Goal: Task Accomplishment & Management: Use online tool/utility

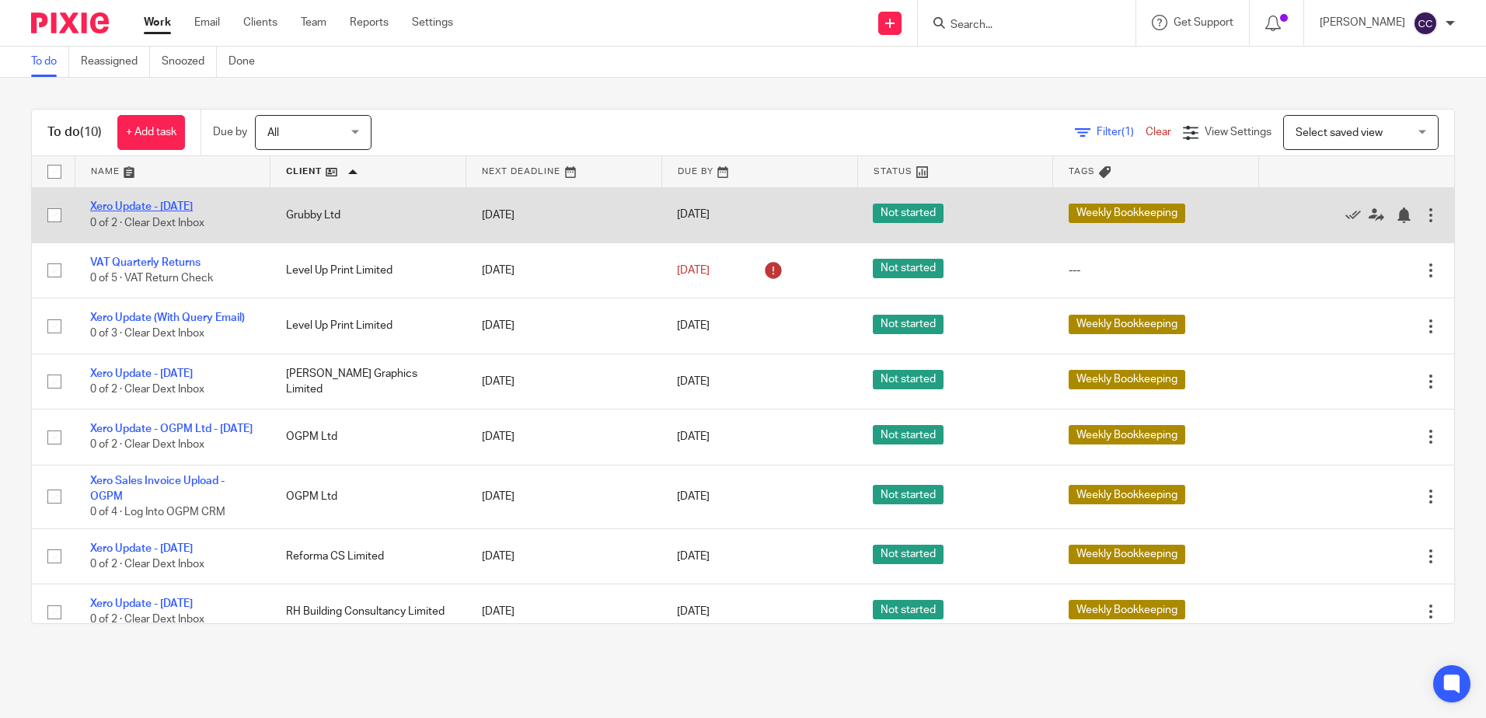
click at [166, 211] on link "Xero Update - [DATE]" at bounding box center [141, 206] width 103 height 11
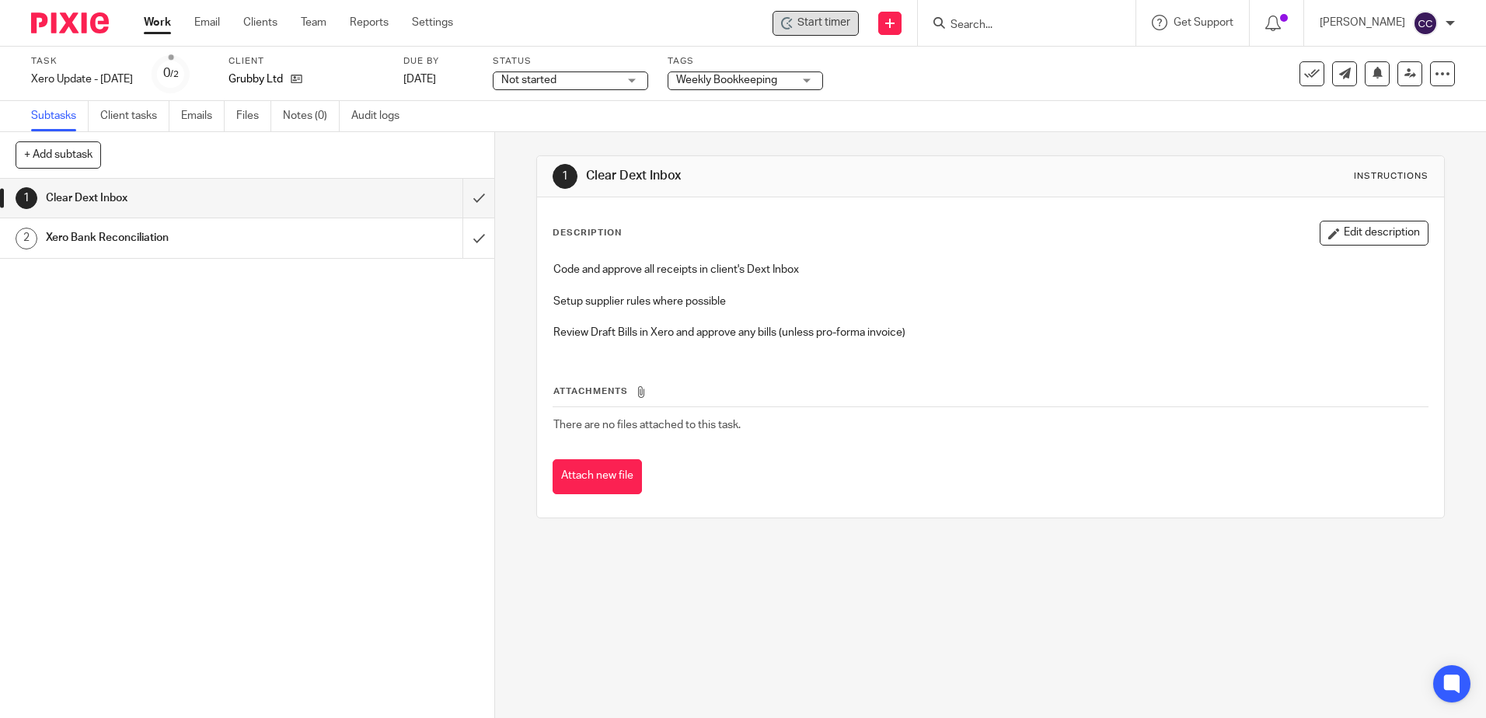
click at [850, 25] on span "Start timer" at bounding box center [823, 23] width 53 height 16
click at [845, 24] on span "Start timer" at bounding box center [823, 23] width 53 height 16
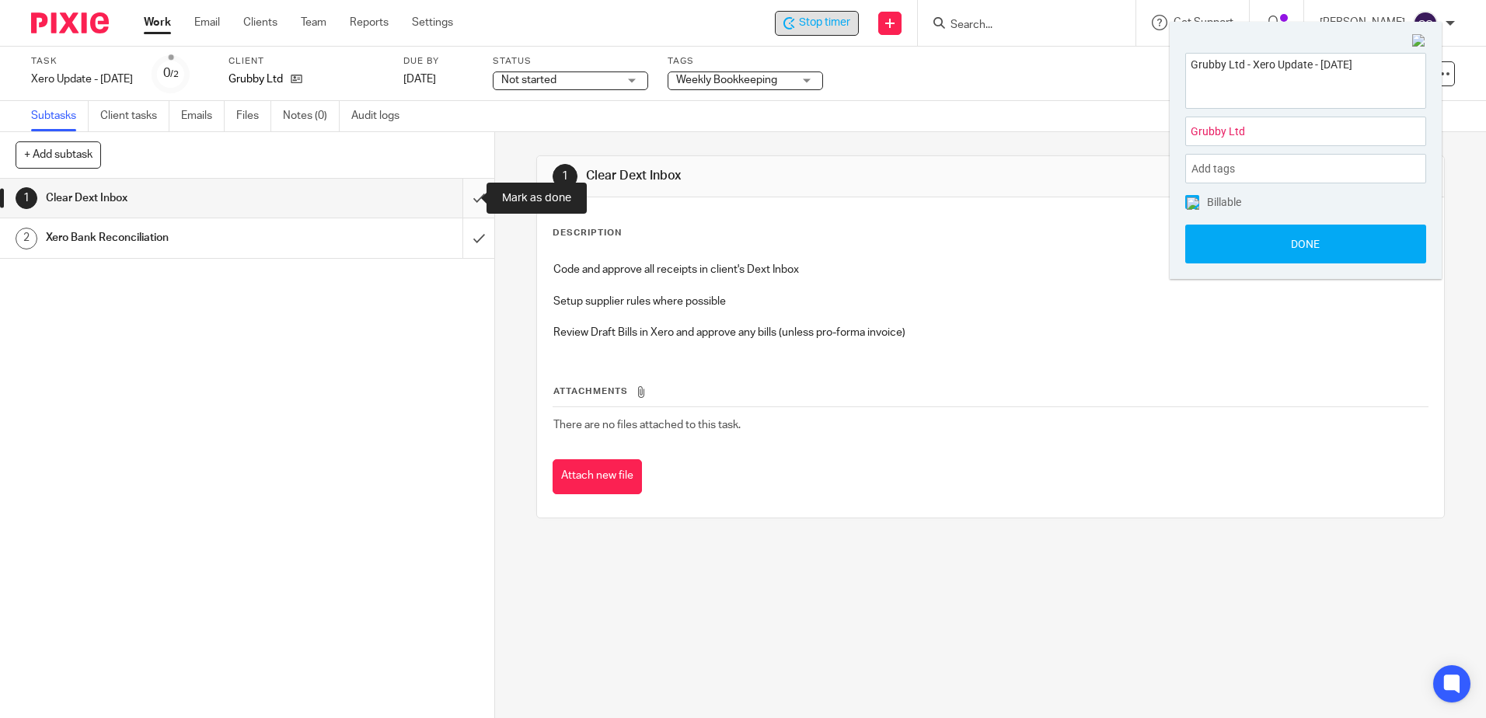
click at [460, 196] on input "submit" at bounding box center [247, 198] width 494 height 39
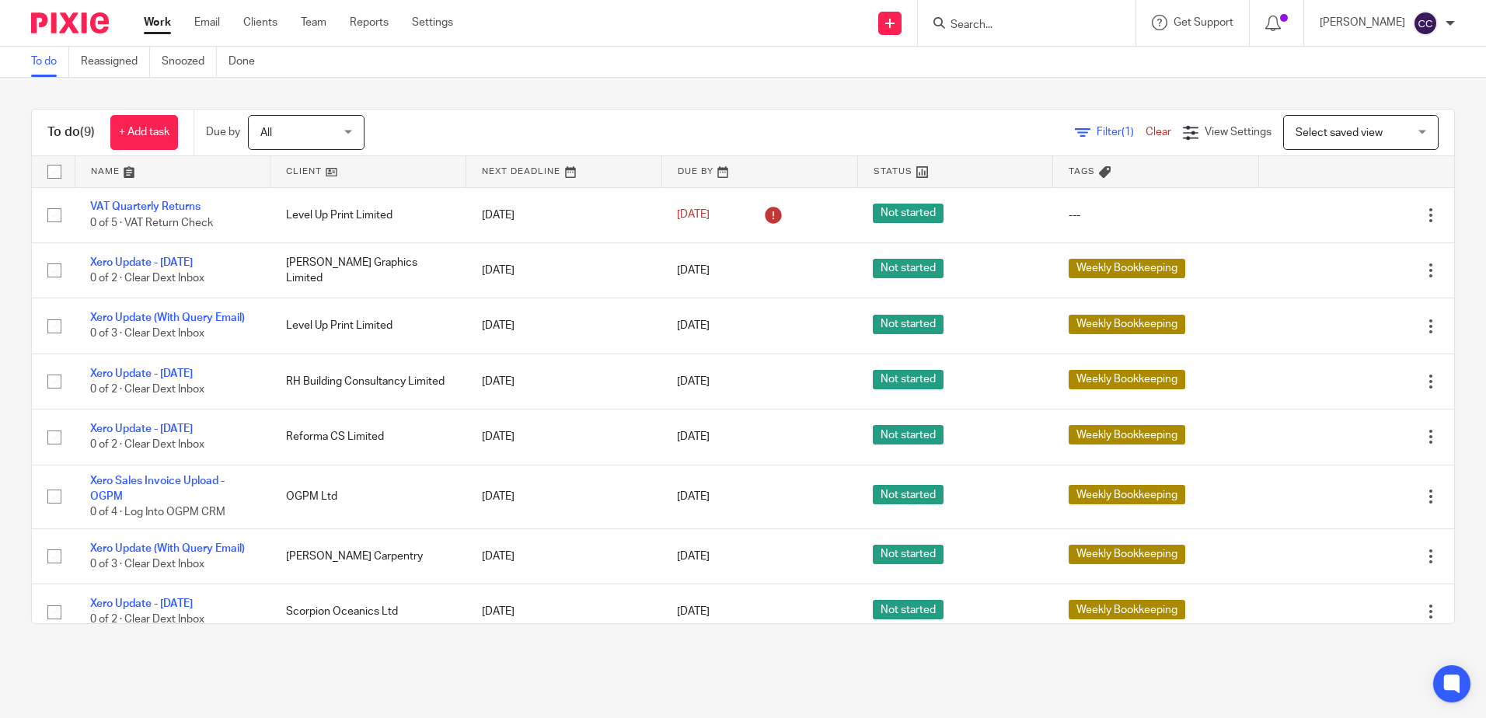
click at [307, 174] on link at bounding box center [367, 171] width 195 height 31
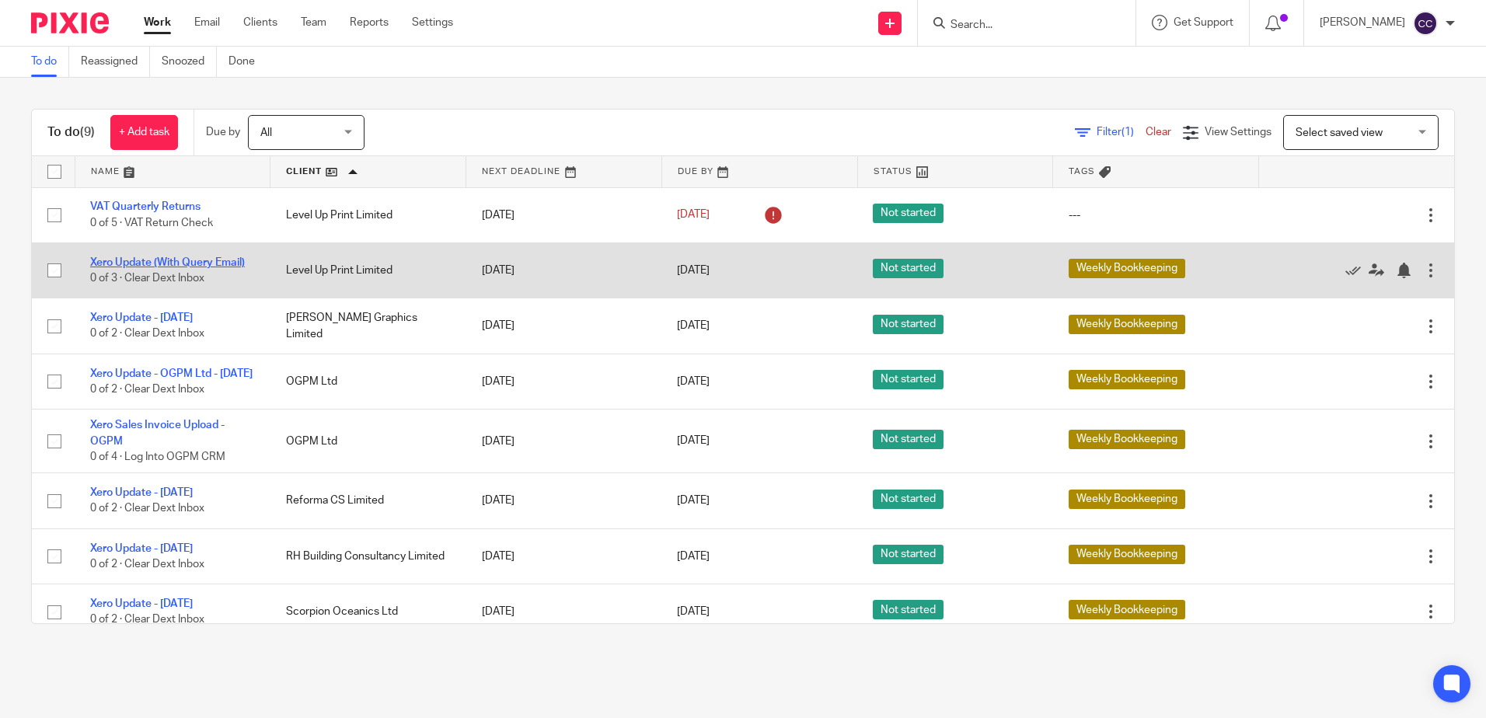
click at [171, 261] on link "Xero Update (With Query Email)" at bounding box center [167, 262] width 155 height 11
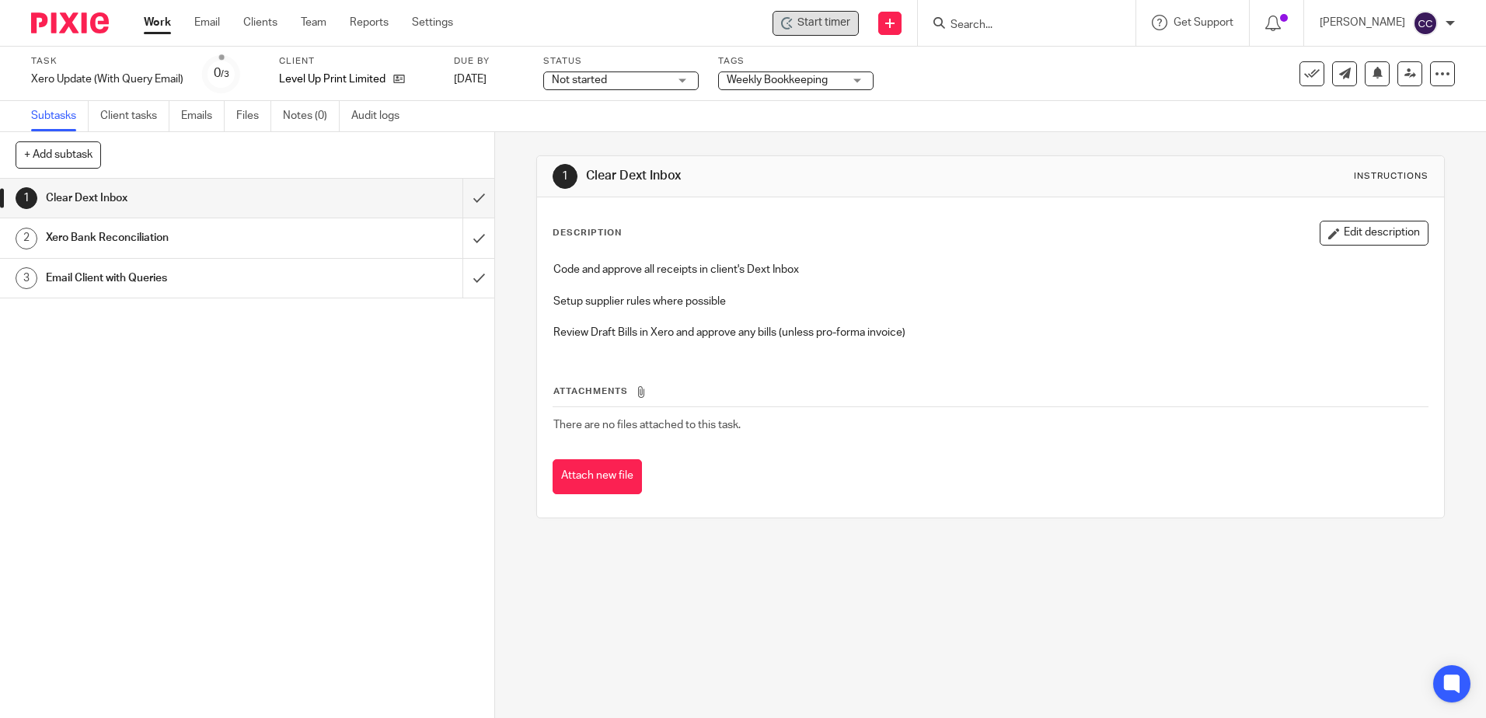
click at [822, 20] on span "Start timer" at bounding box center [823, 23] width 53 height 16
click at [828, 23] on span "Start timer" at bounding box center [823, 23] width 53 height 16
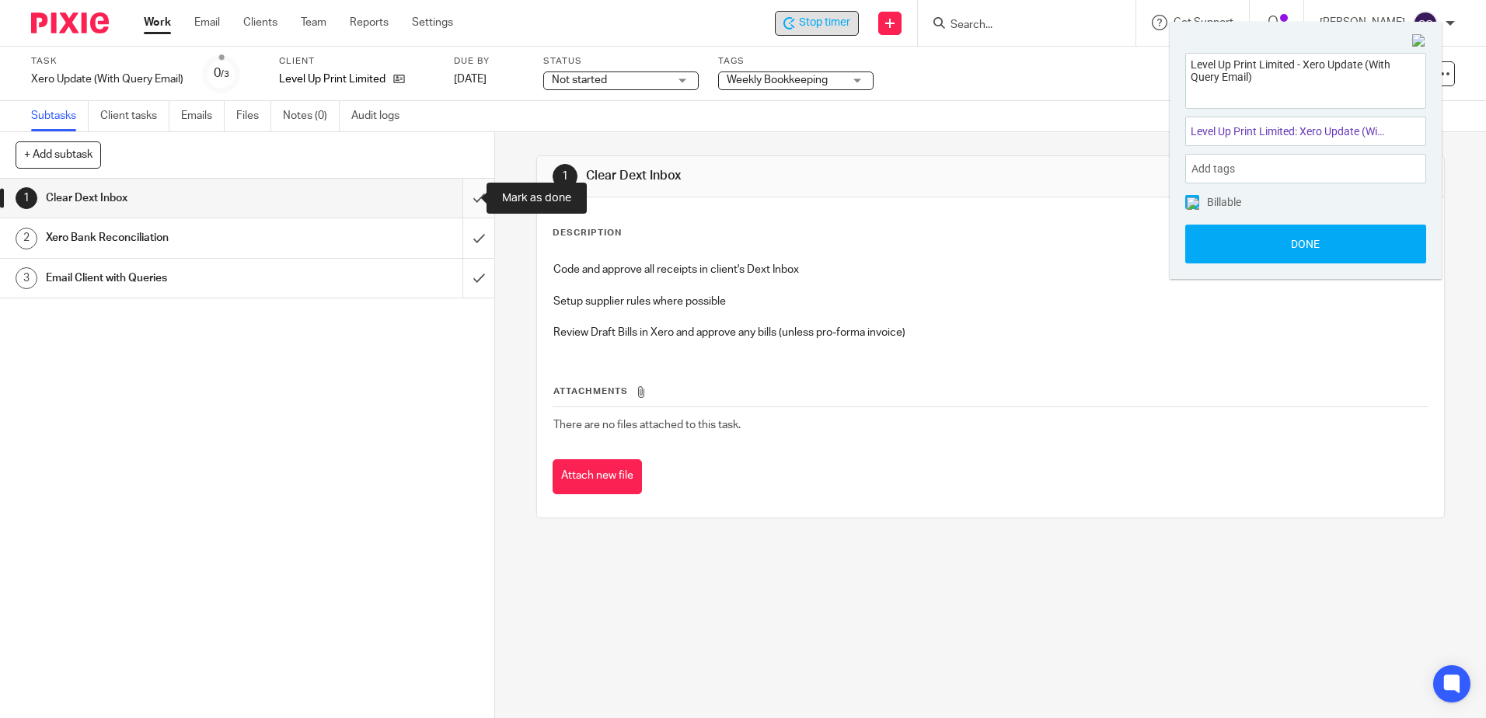
click at [459, 196] on input "submit" at bounding box center [247, 198] width 494 height 39
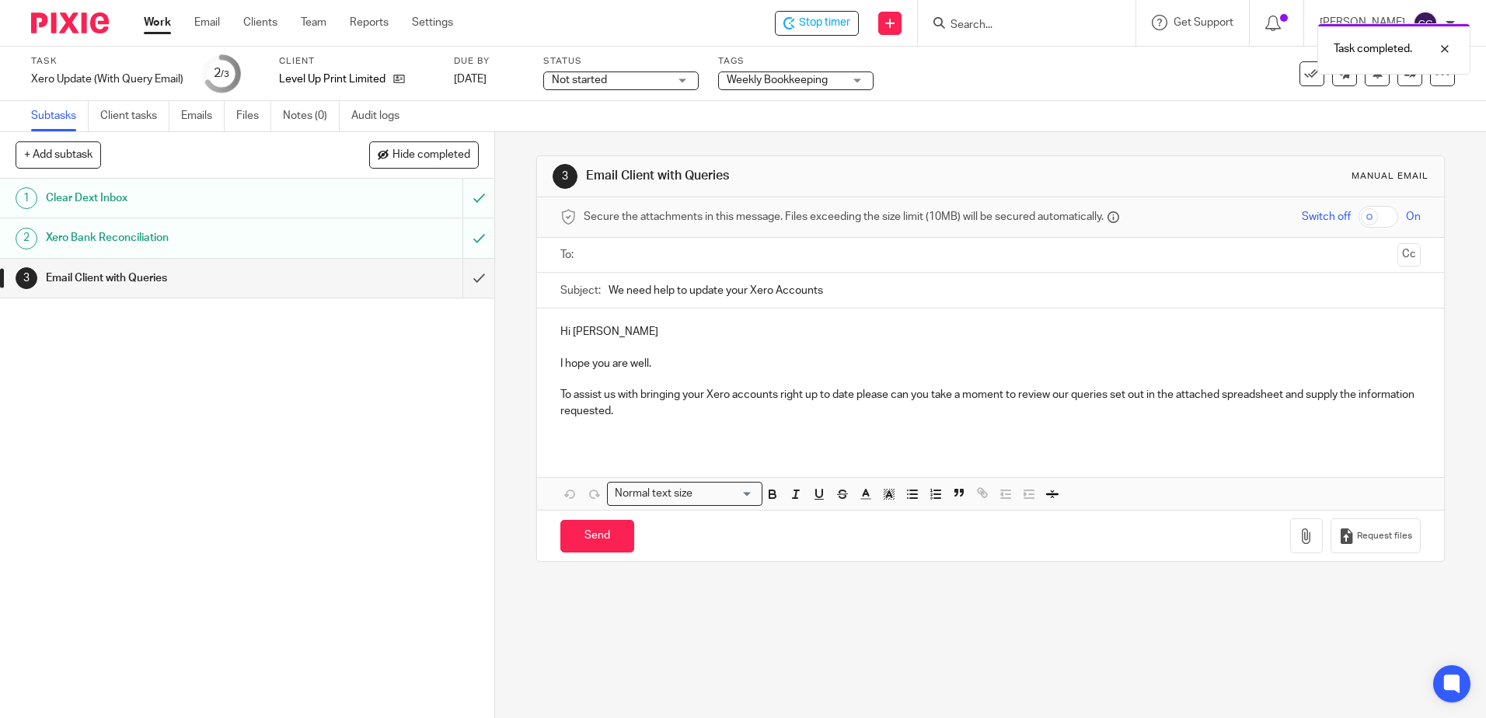
click at [650, 257] on input "text" at bounding box center [989, 255] width 801 height 18
click at [832, 291] on input "We need help to update your Xero Accounts" at bounding box center [1013, 294] width 811 height 35
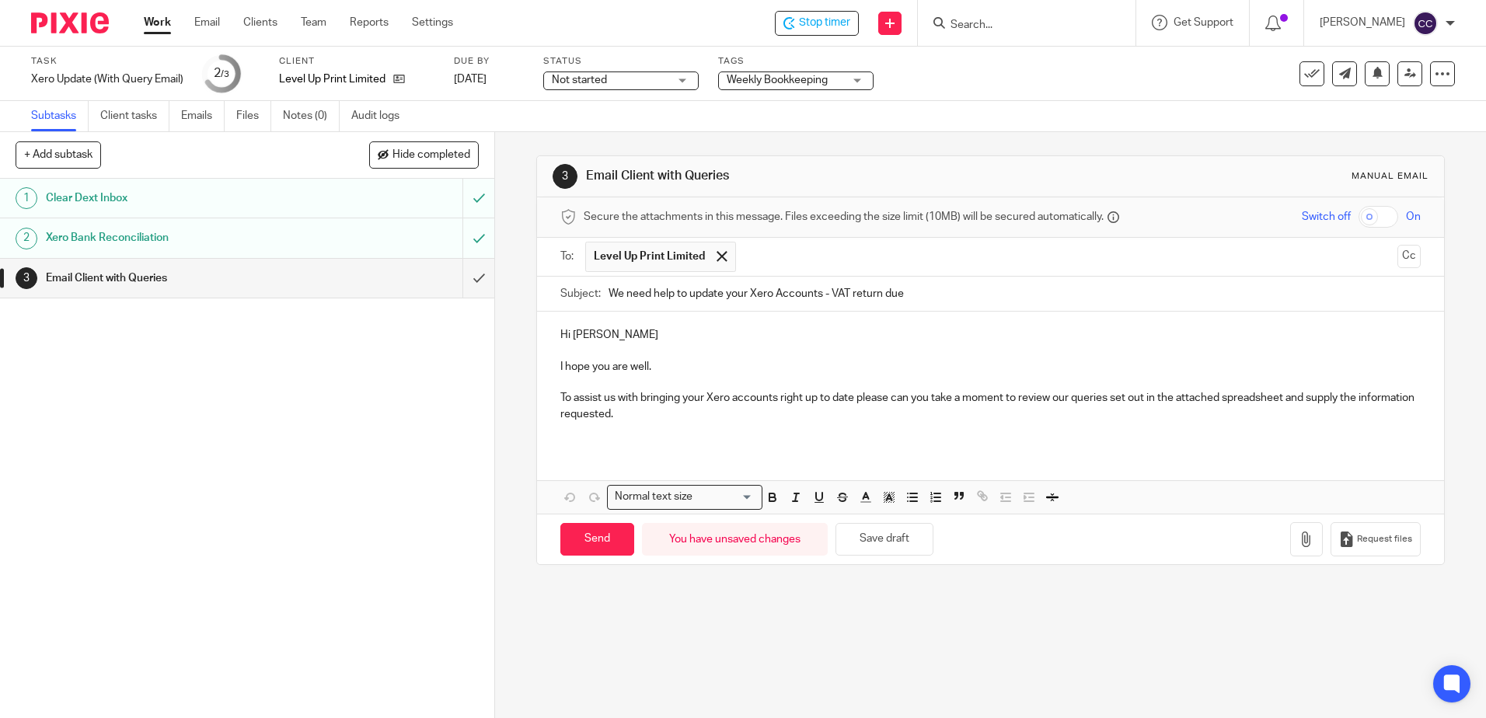
type input "We need help to update your Xero Accounts - VAT return due"
click at [706, 413] on p "To assist us with bringing your Xero accounts right up to date please can you t…" at bounding box center [989, 406] width 859 height 32
click at [1130, 415] on p "To assist us with bringing your Xero accounts right up to date please can you t…" at bounding box center [989, 406] width 859 height 32
click at [652, 422] on p "To assist us with bringing your Xero accounts right up to date please can you t…" at bounding box center [989, 406] width 859 height 32
click at [938, 414] on p "To assist us with bringing your Xero accounts right up to date please can you t…" at bounding box center [989, 406] width 859 height 32
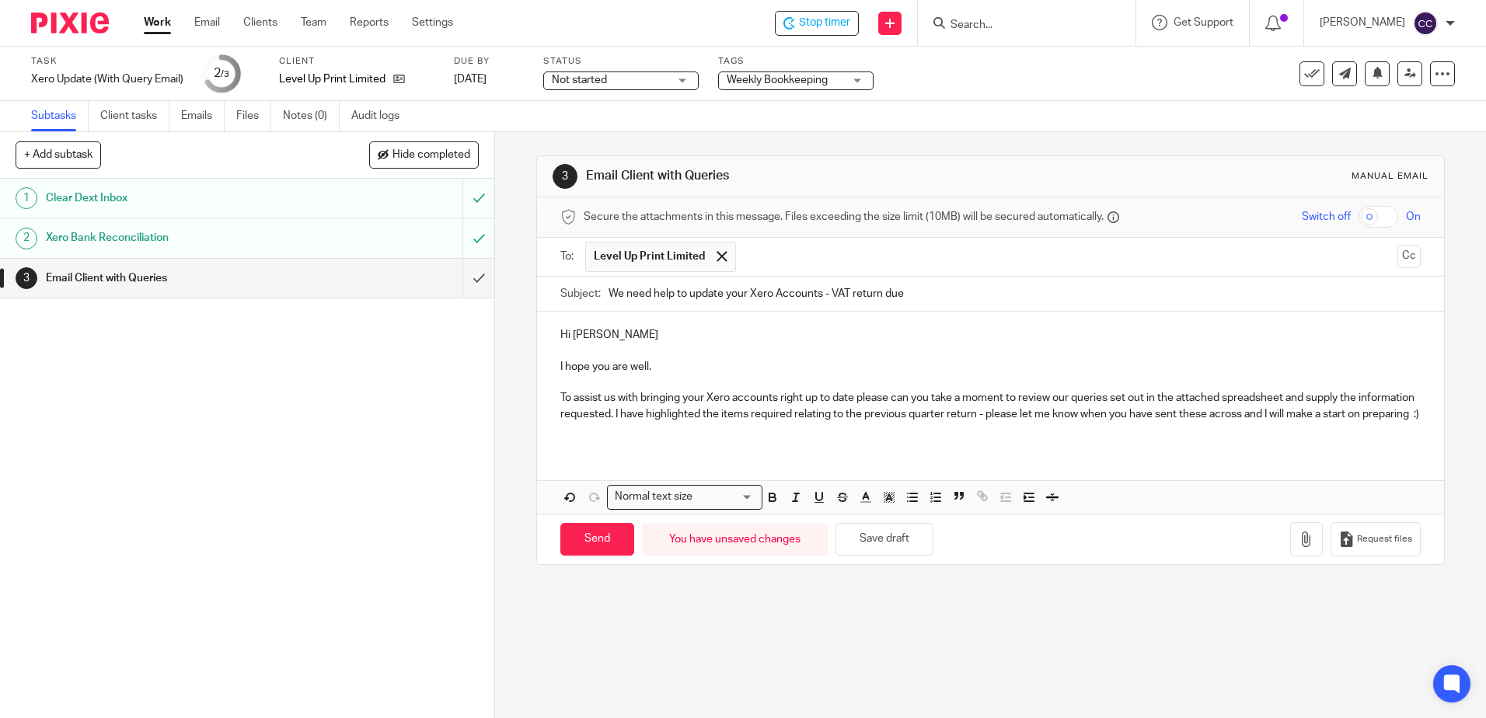
click at [1030, 412] on p "To assist us with bringing your Xero accounts right up to date please can you t…" at bounding box center [989, 406] width 859 height 32
click at [604, 422] on p "To assist us with bringing your Xero accounts right up to date please can you t…" at bounding box center [989, 406] width 859 height 32
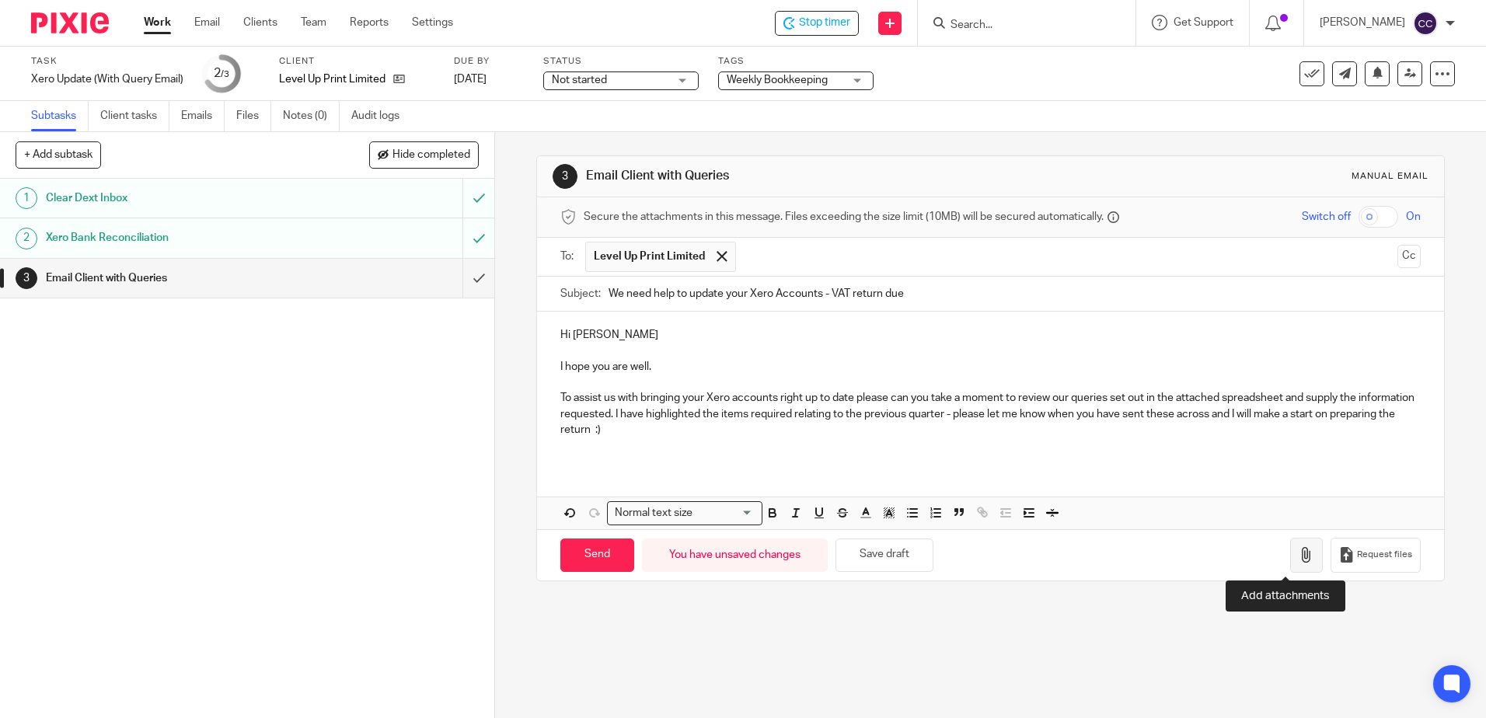
click at [1290, 554] on button "button" at bounding box center [1306, 555] width 33 height 35
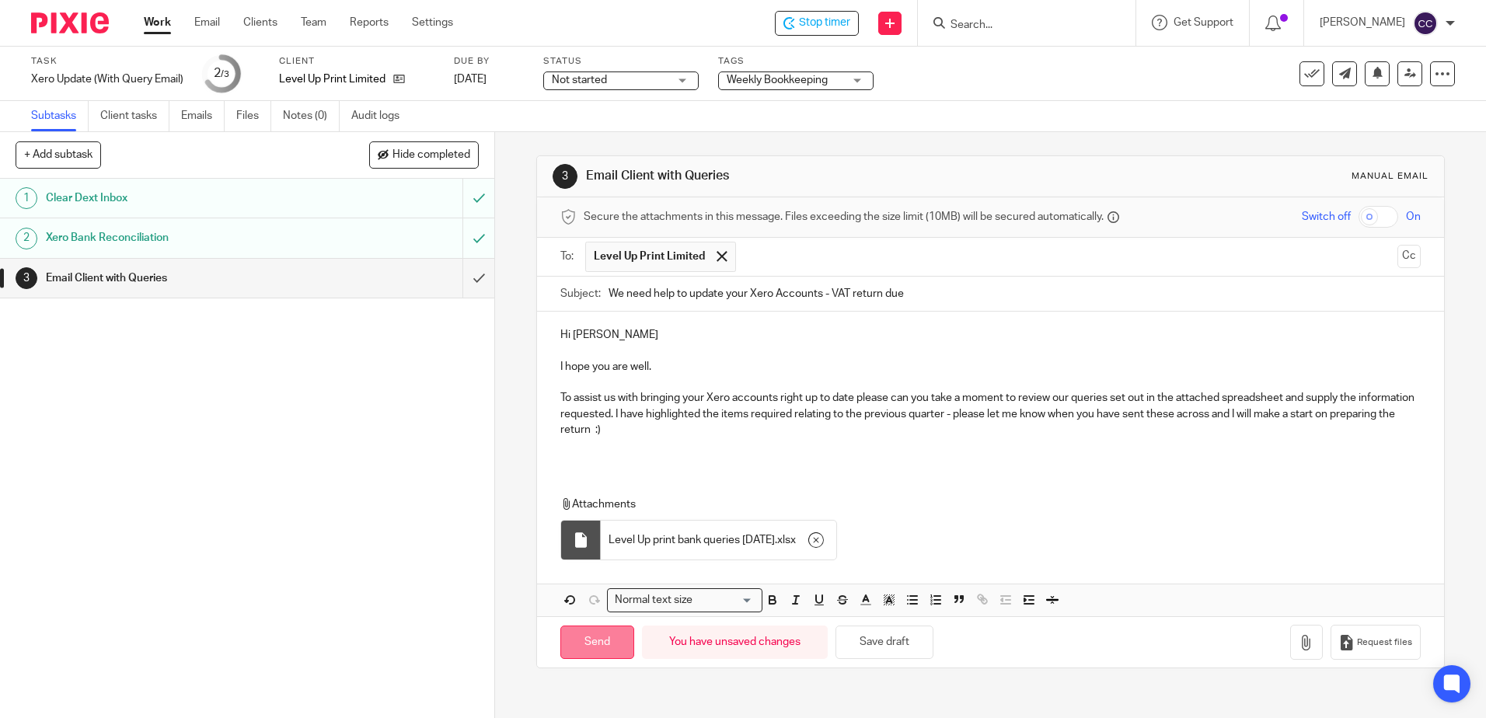
click at [585, 634] on input "Send" at bounding box center [597, 642] width 74 height 33
type input "Sent"
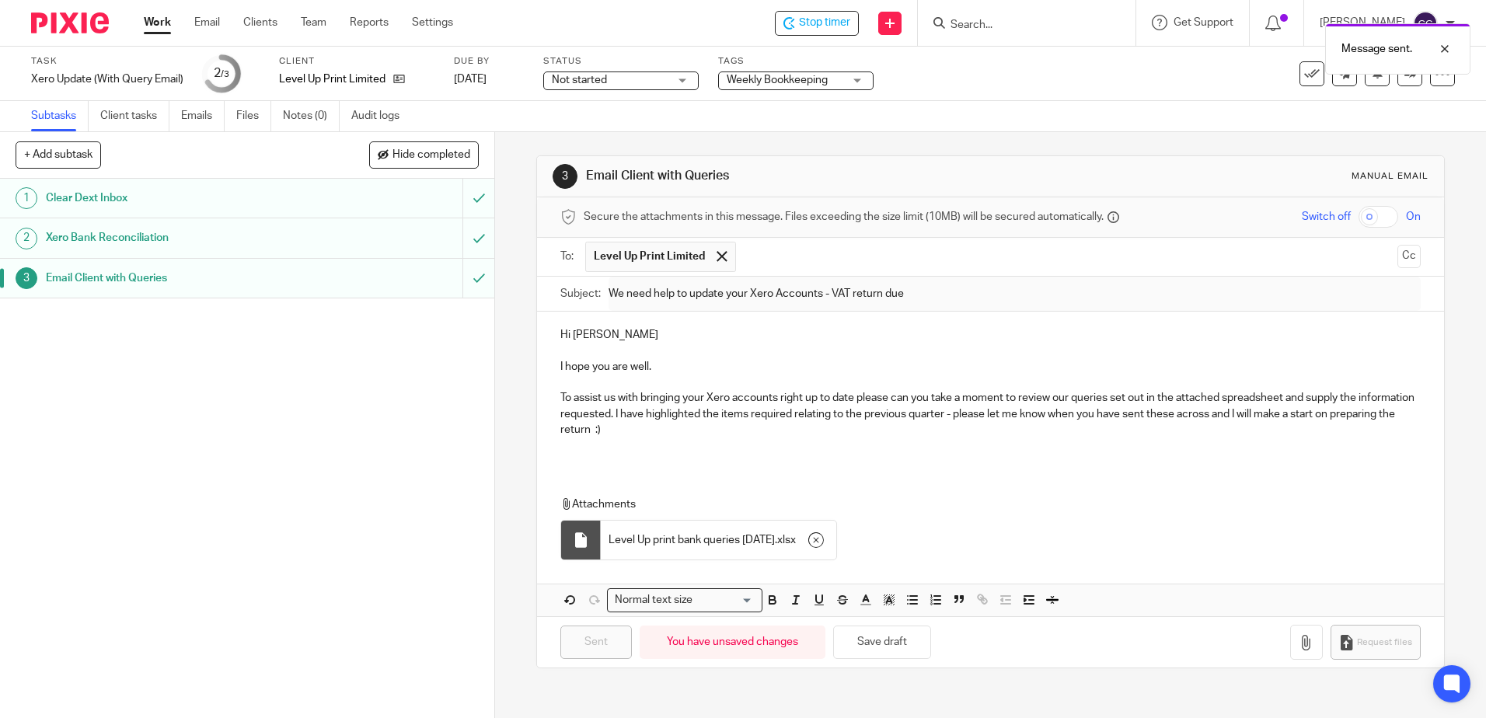
click at [159, 22] on link "Work" at bounding box center [157, 23] width 27 height 16
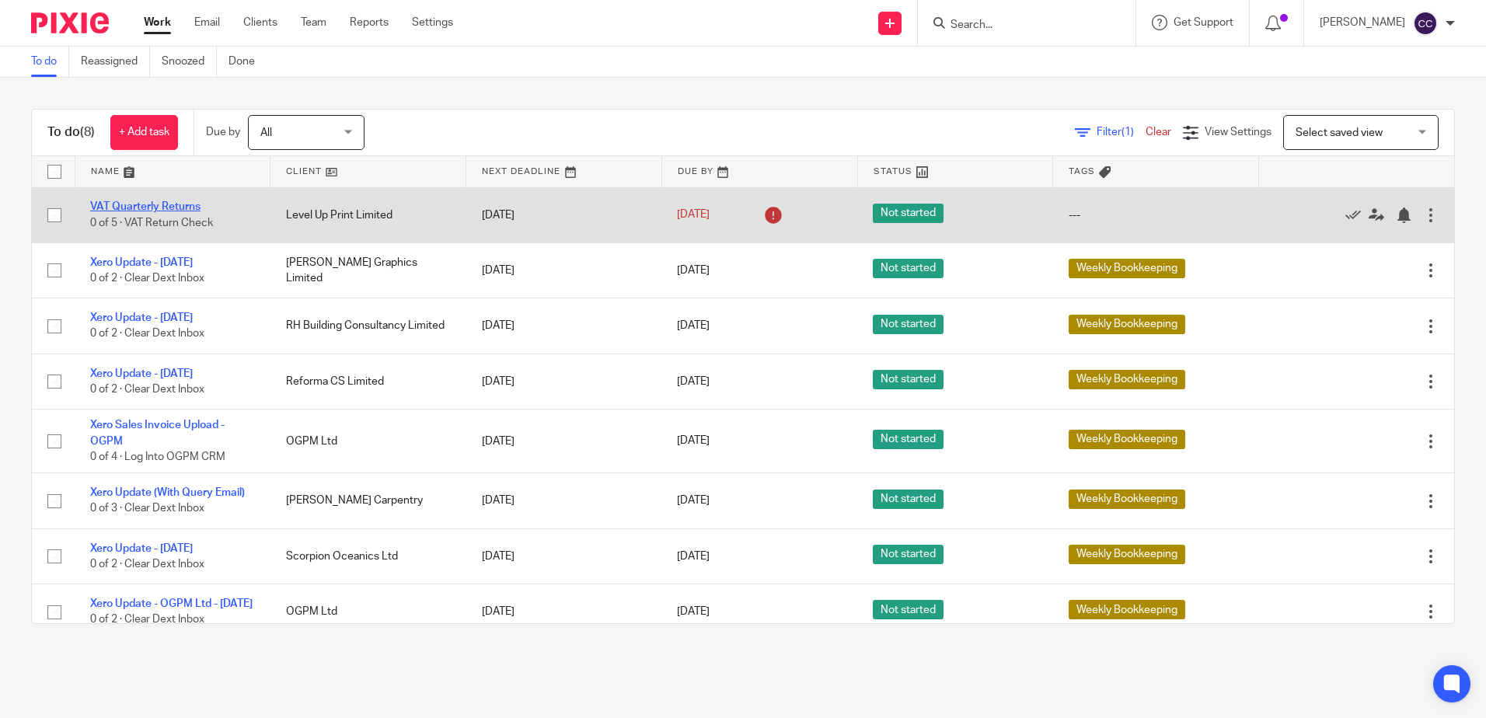
click at [176, 207] on link "VAT Quarterly Returns" at bounding box center [145, 206] width 110 height 11
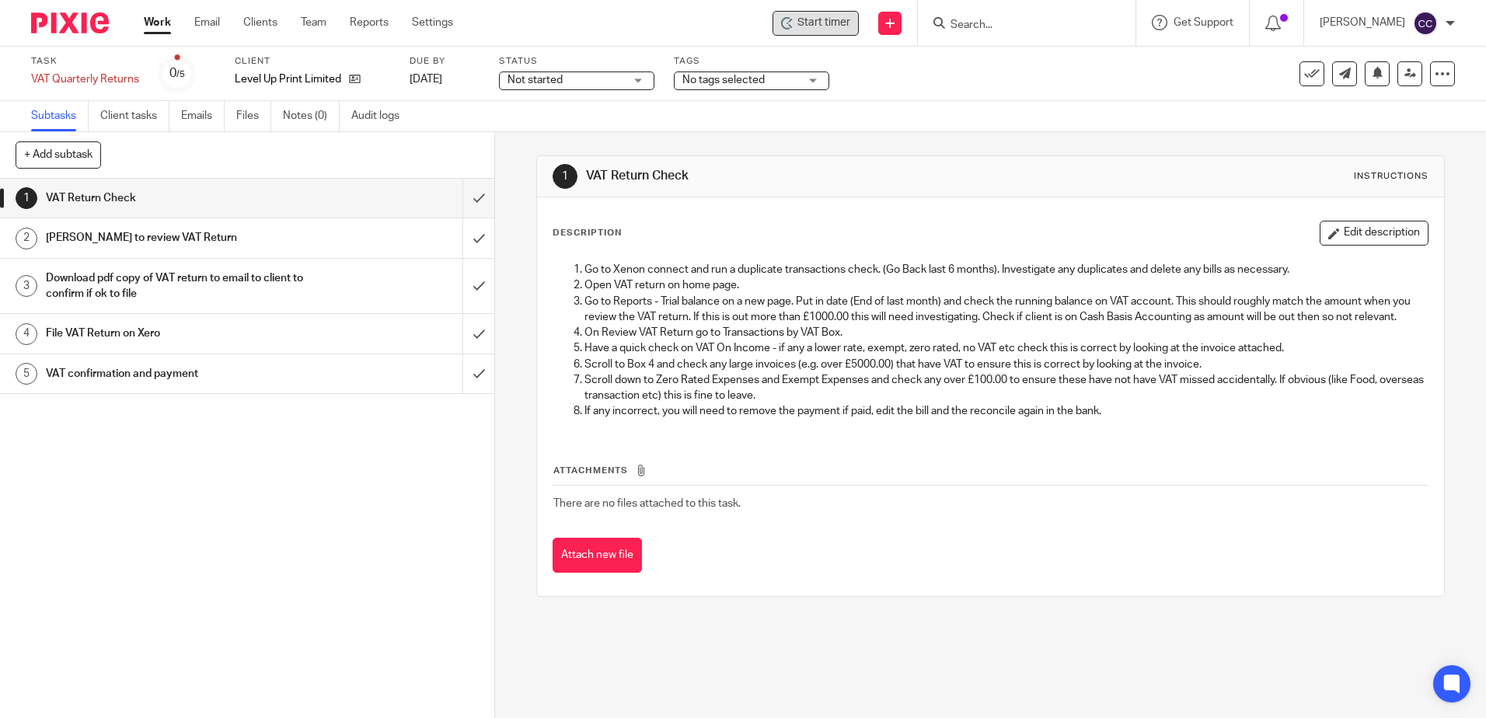
click at [841, 25] on span "Start timer" at bounding box center [823, 23] width 53 height 16
click at [826, 26] on span "Start timer" at bounding box center [823, 23] width 53 height 16
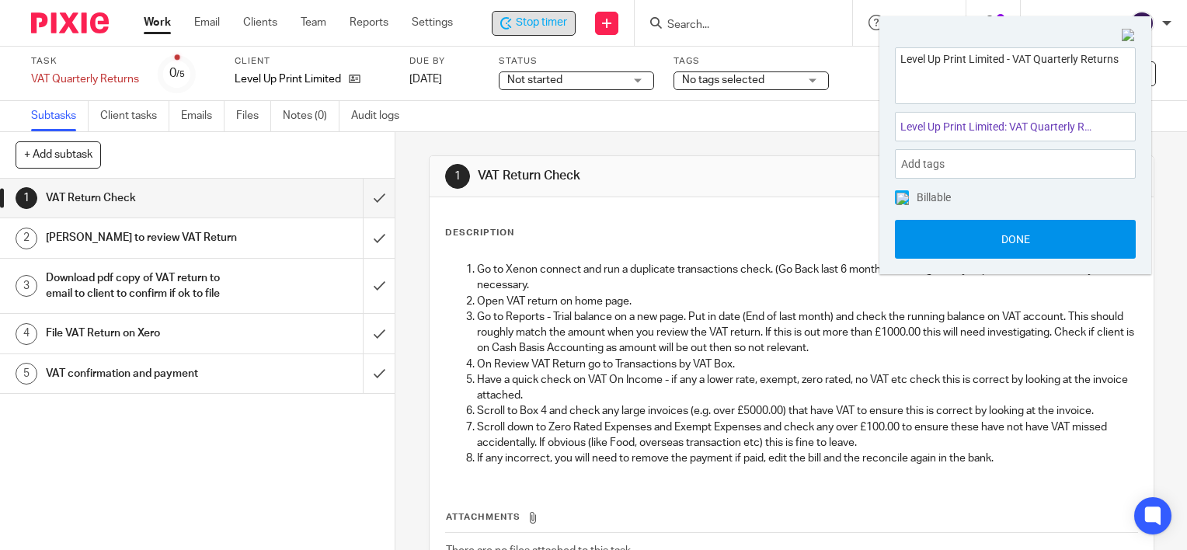
click at [1013, 246] on button "Done" at bounding box center [1015, 239] width 241 height 39
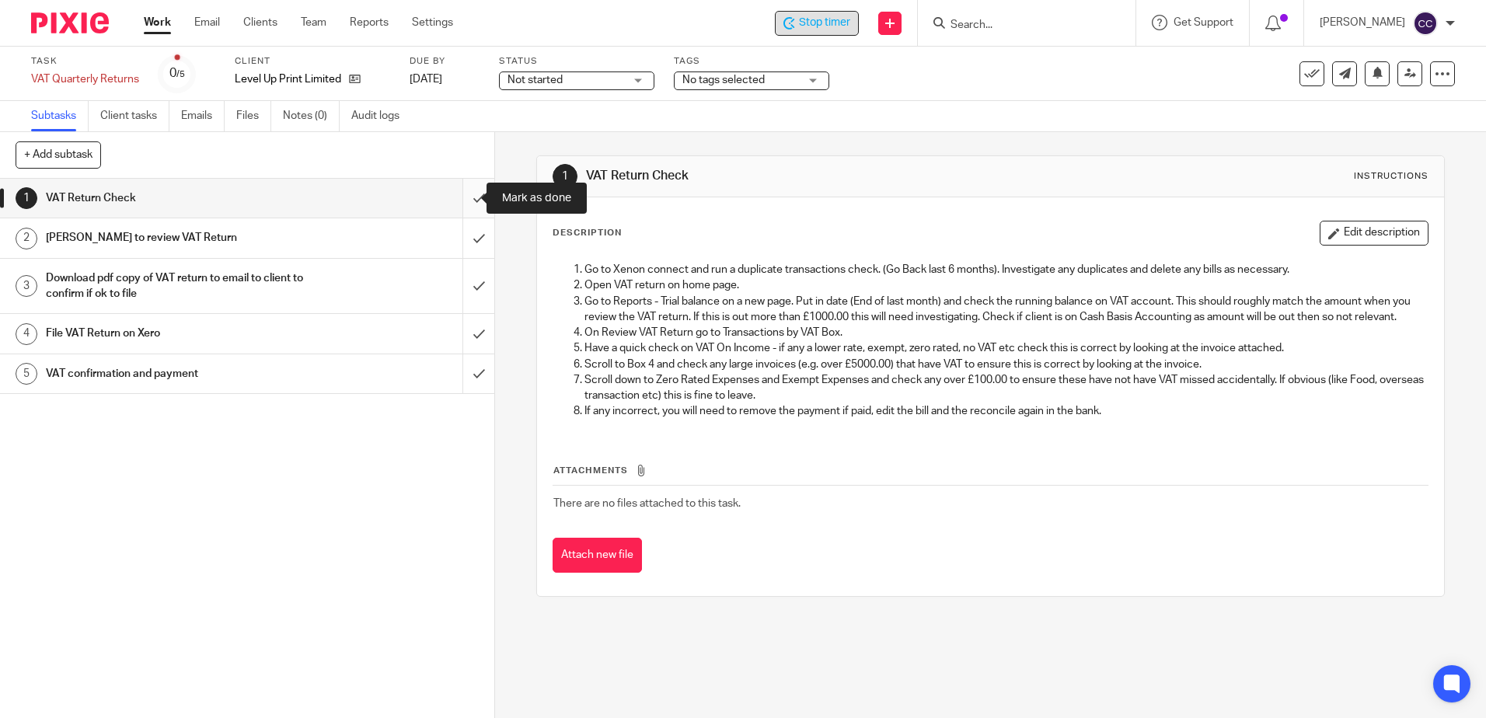
click at [460, 196] on input "submit" at bounding box center [247, 198] width 494 height 39
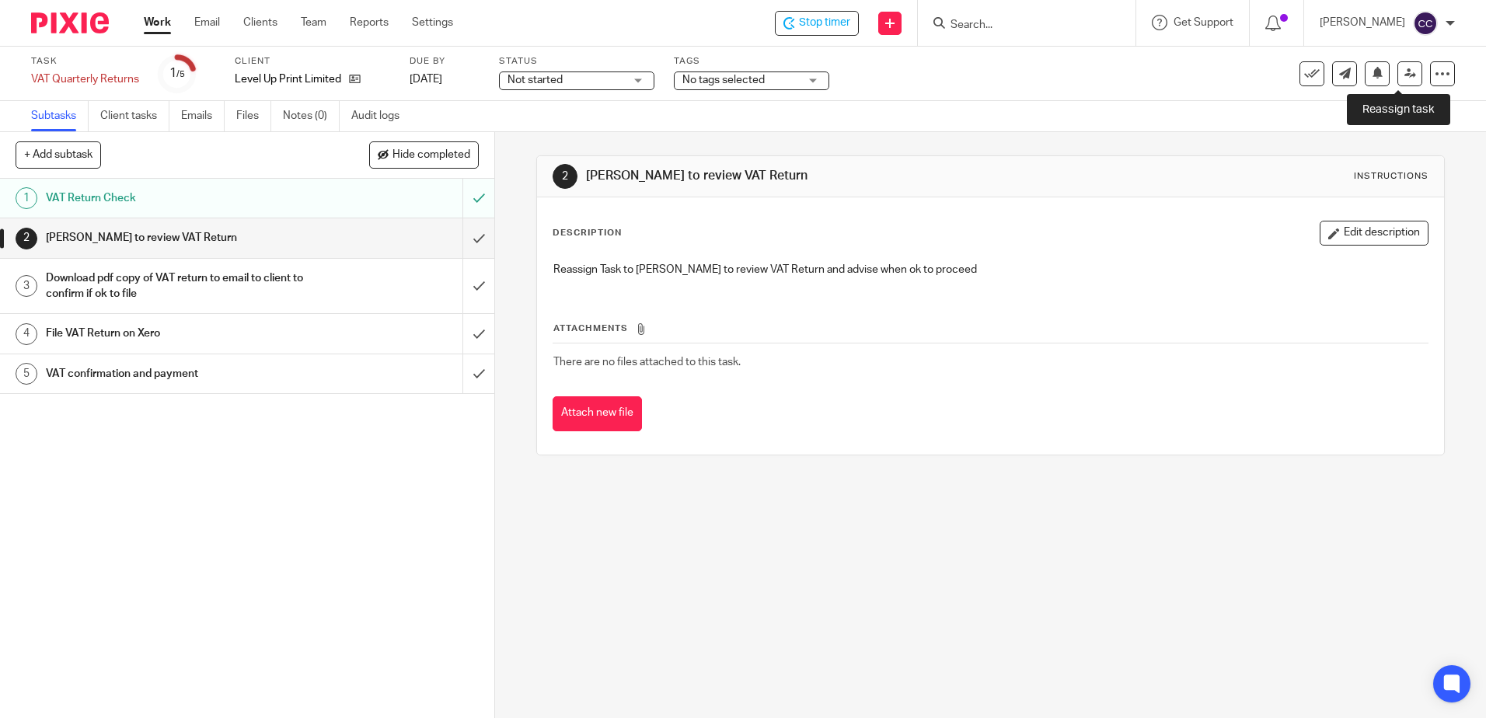
drag, startPoint x: 1401, startPoint y: 75, endPoint x: 1208, endPoint y: 173, distance: 216.9
click at [1404, 75] on icon at bounding box center [1410, 74] width 12 height 12
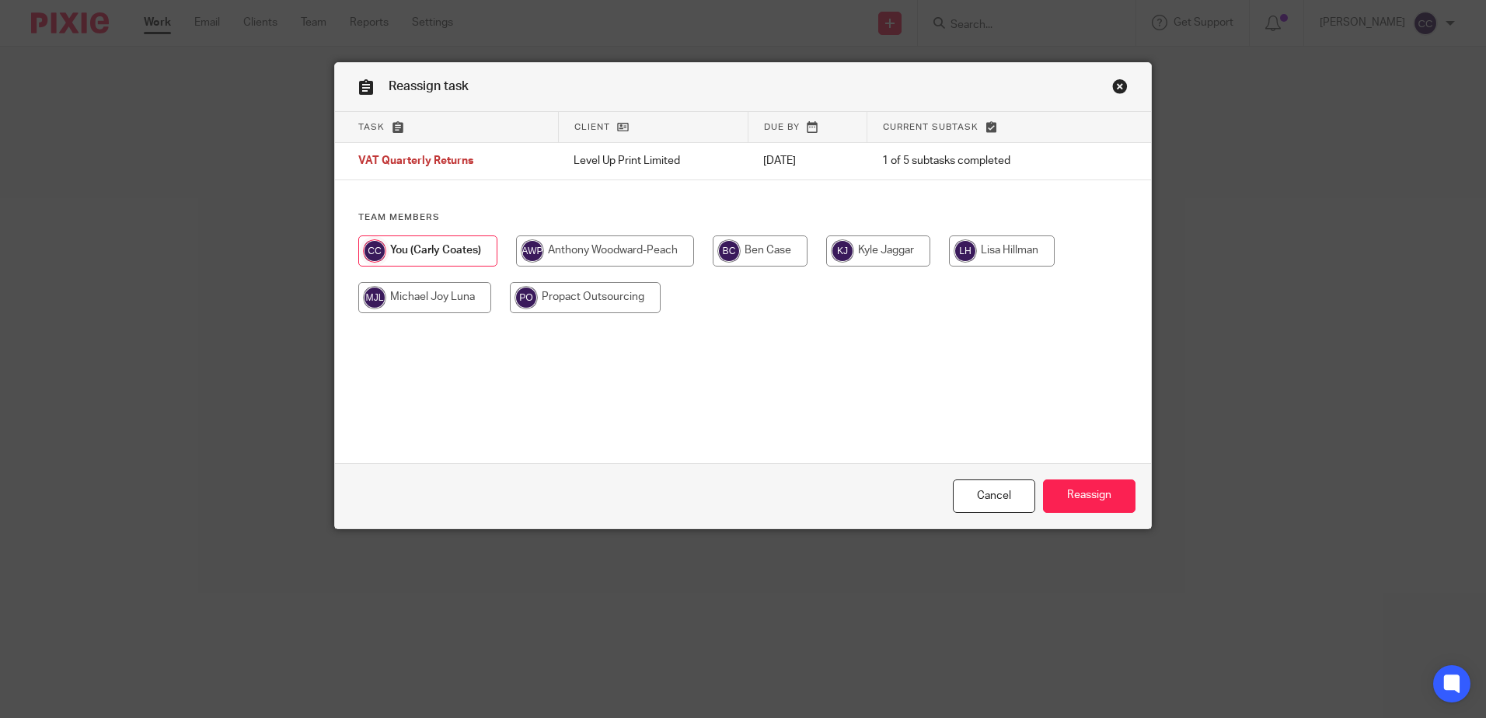
click at [988, 246] on input "radio" at bounding box center [1002, 250] width 106 height 31
radio input "true"
click at [1065, 503] on input "Reassign" at bounding box center [1089, 495] width 92 height 33
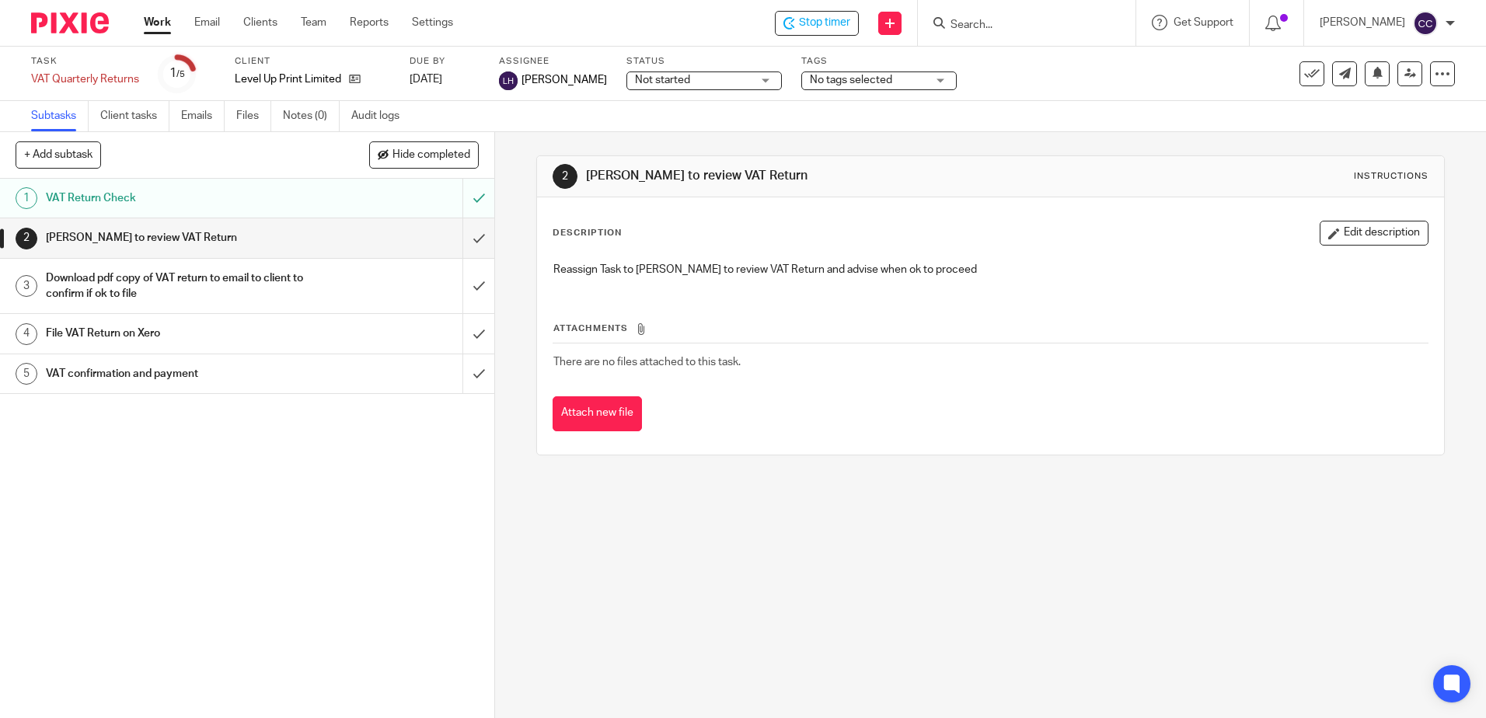
click at [151, 23] on link "Work" at bounding box center [157, 23] width 27 height 16
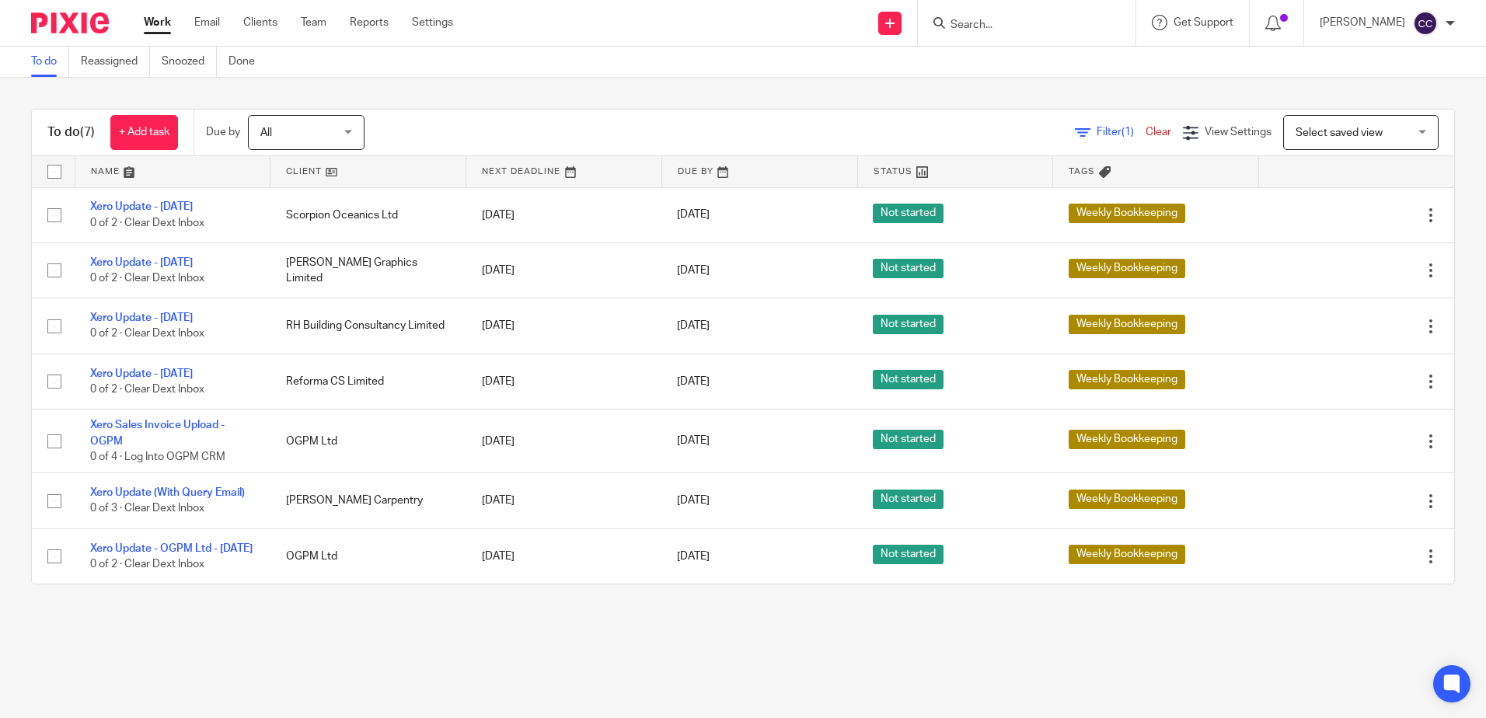
click at [300, 166] on link at bounding box center [367, 171] width 195 height 31
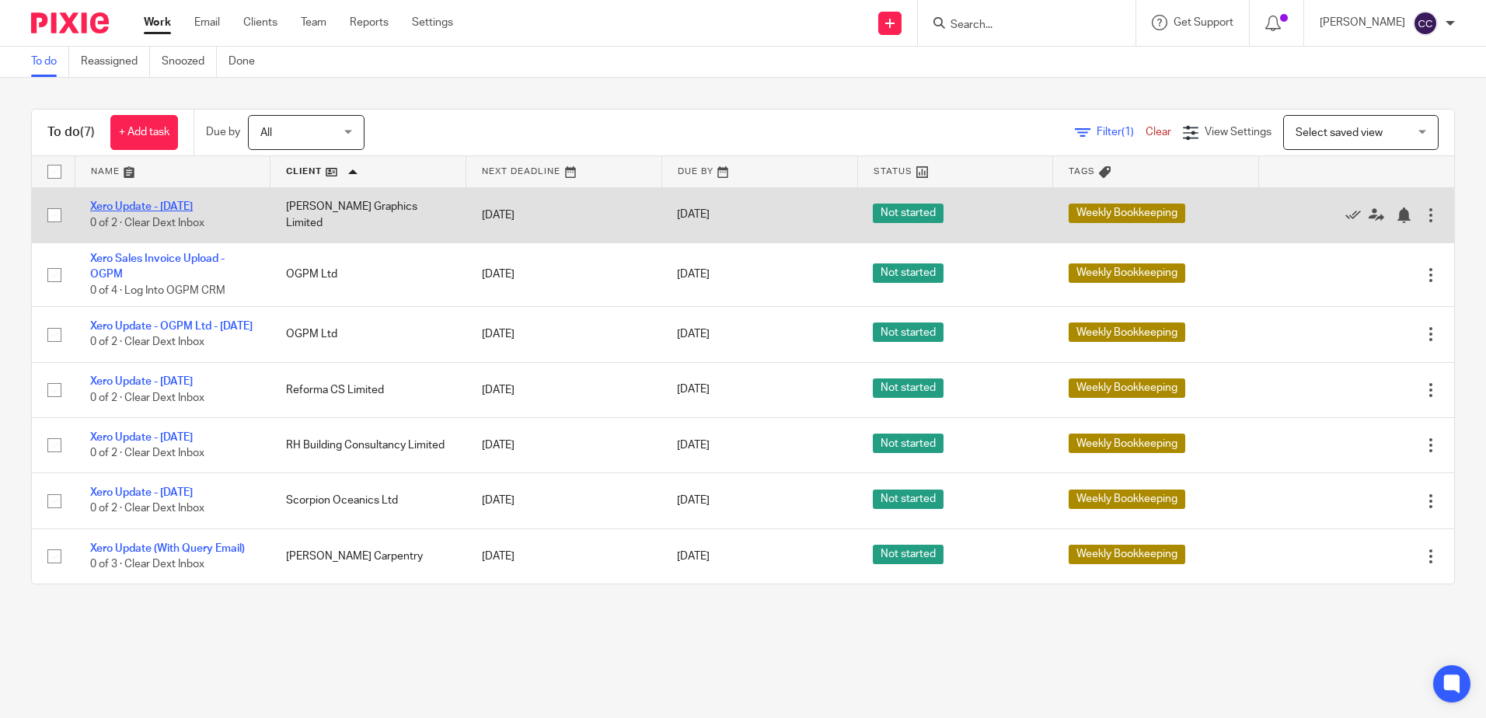
click at [176, 203] on link "Xero Update - [DATE]" at bounding box center [141, 206] width 103 height 11
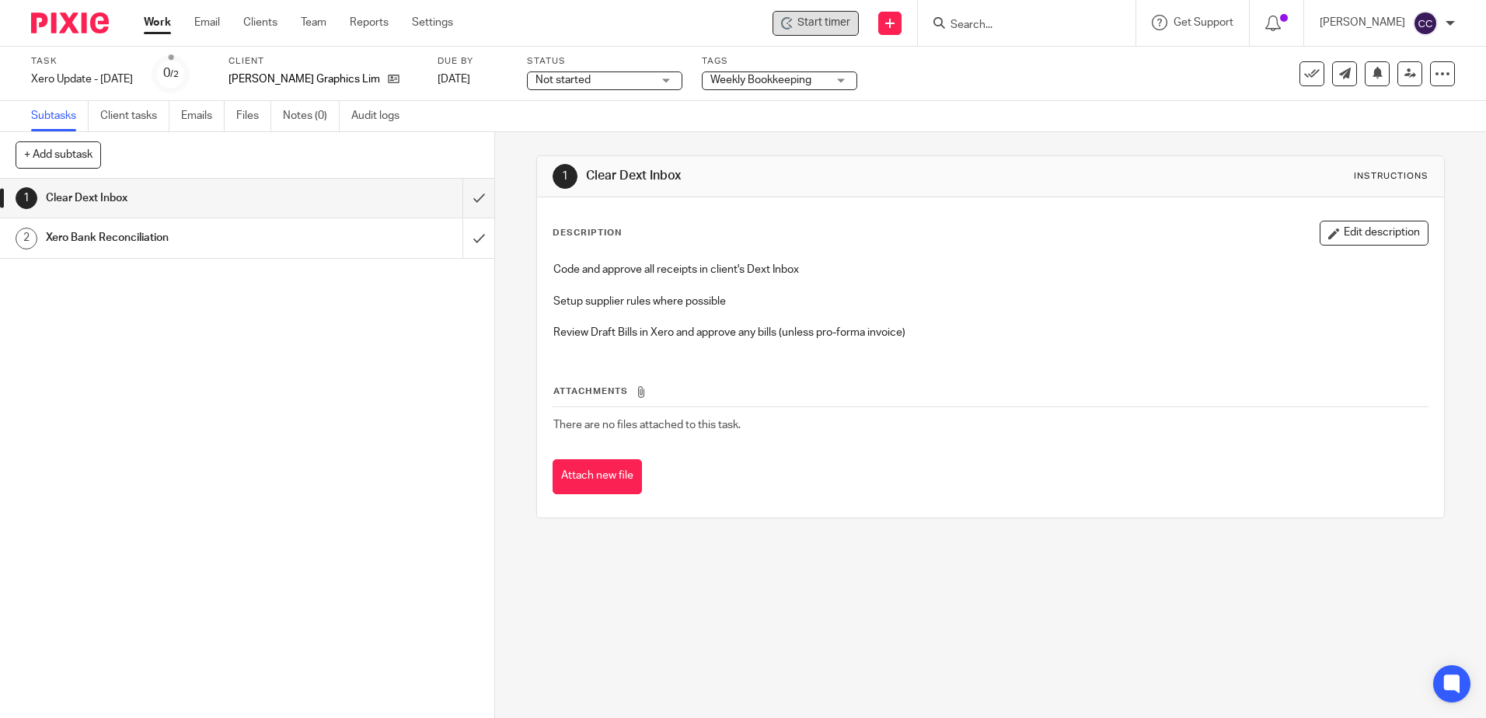
click at [850, 23] on span "Start timer" at bounding box center [823, 23] width 53 height 16
click at [837, 23] on span "Start timer" at bounding box center [823, 23] width 53 height 16
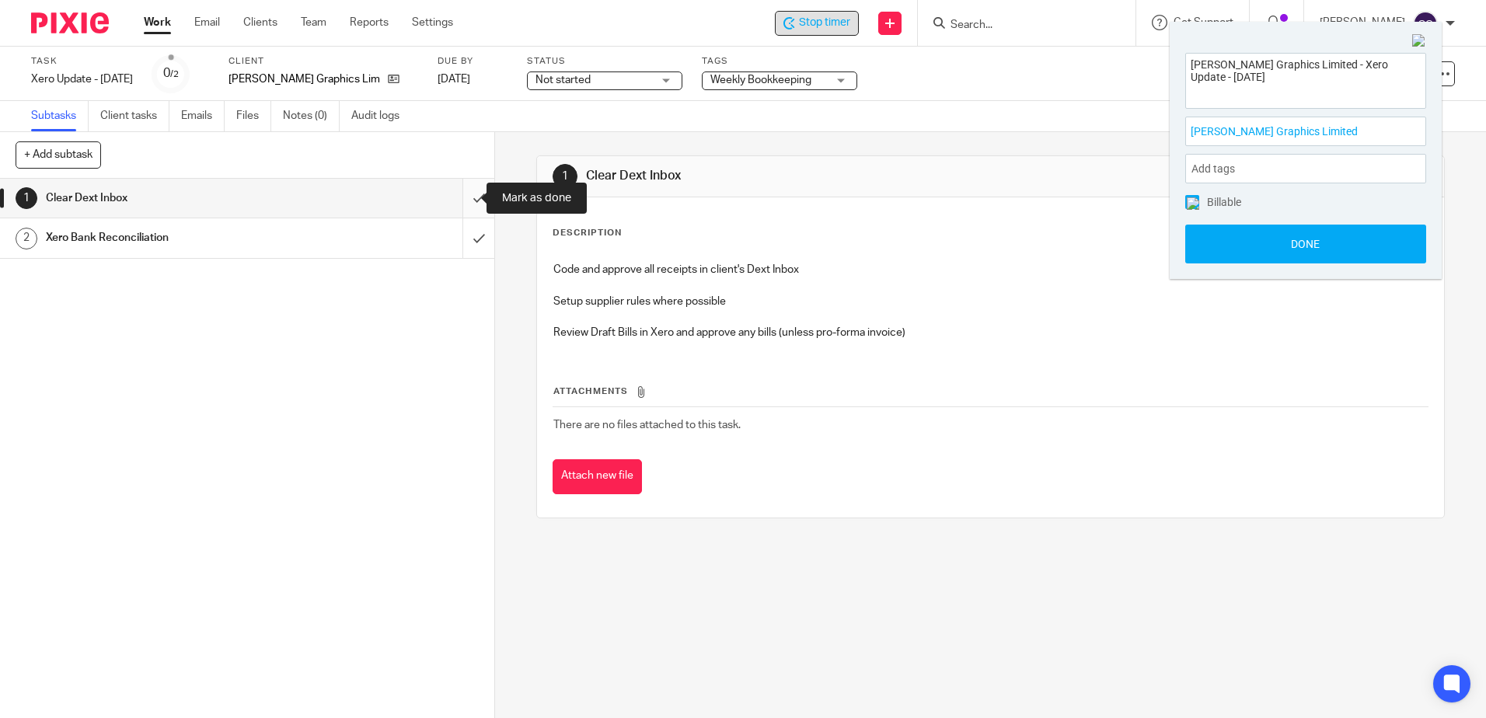
click at [461, 197] on input "submit" at bounding box center [247, 198] width 494 height 39
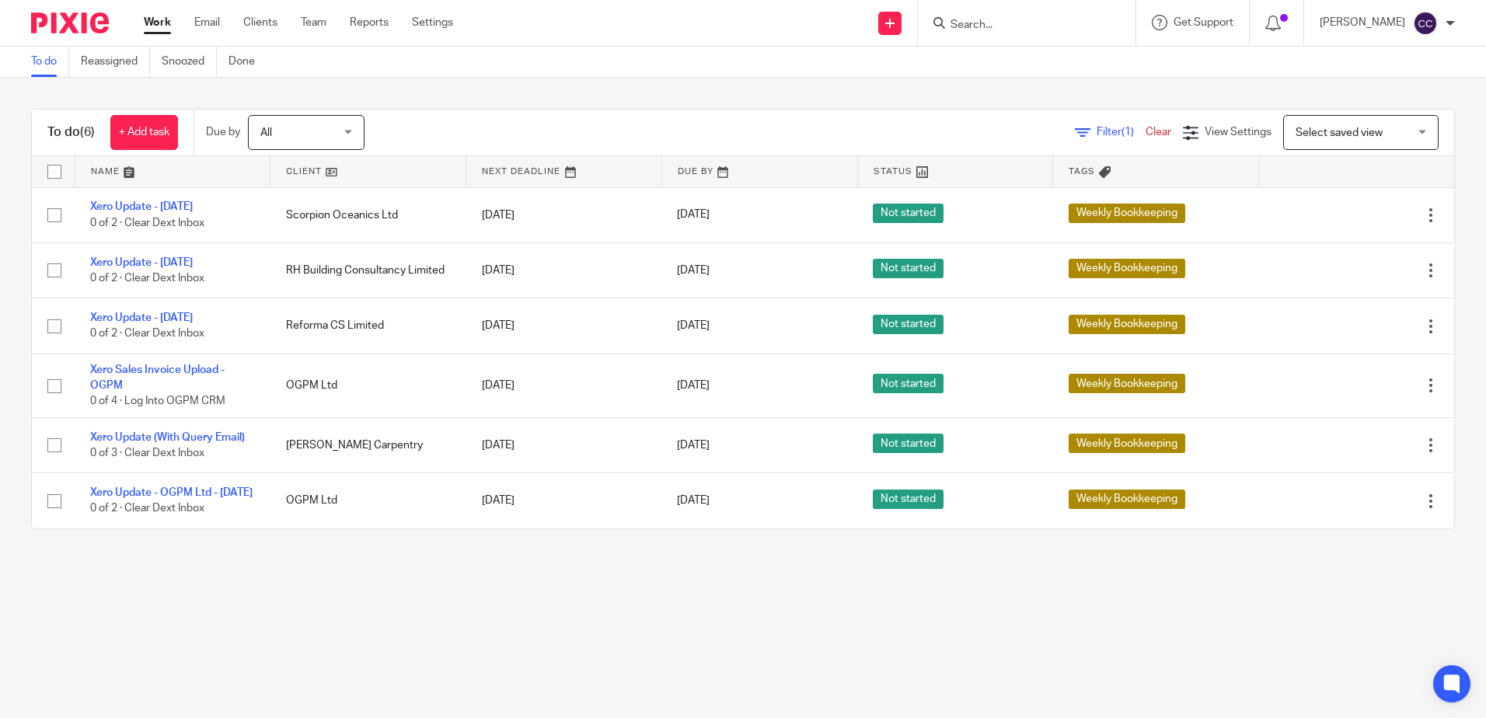
click at [291, 169] on link at bounding box center [367, 171] width 195 height 31
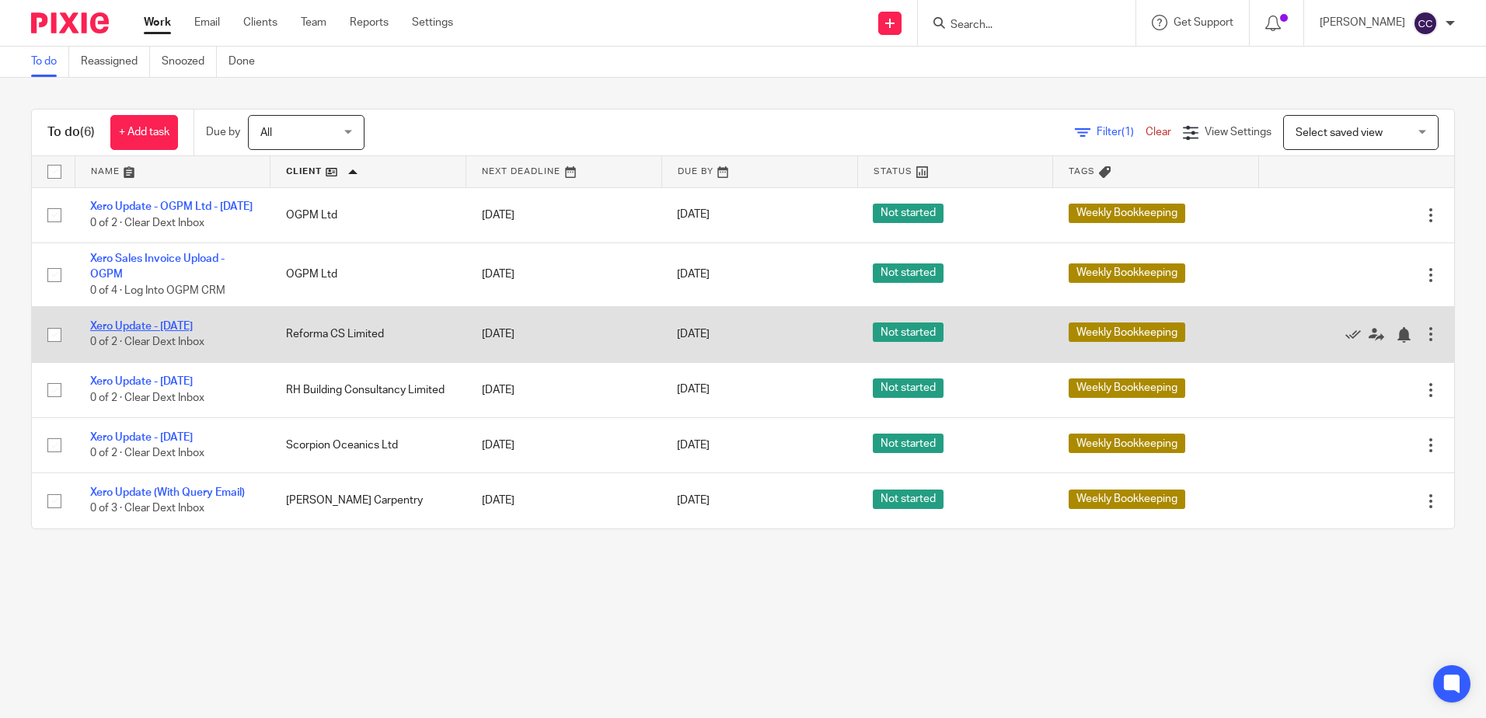
click at [178, 332] on link "Xero Update - [DATE]" at bounding box center [141, 326] width 103 height 11
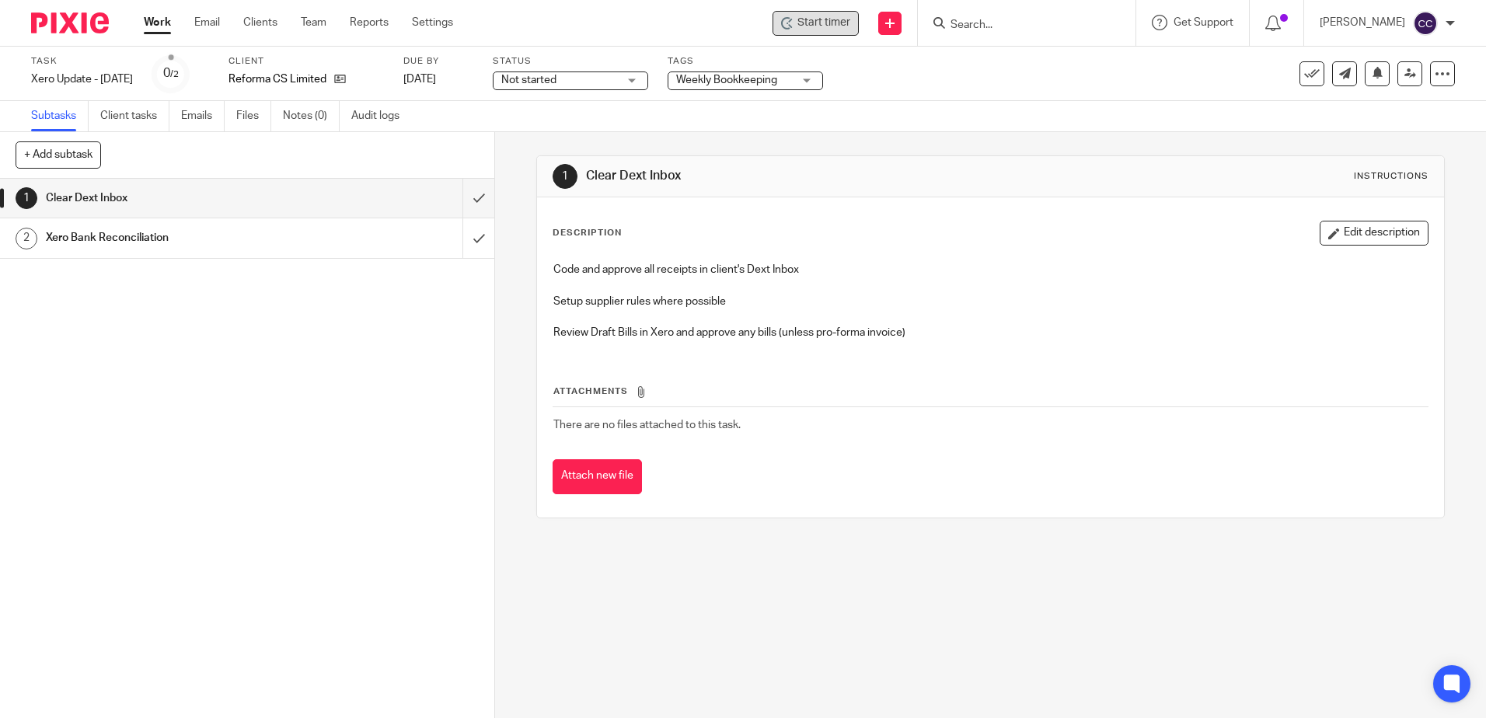
click at [850, 19] on span "Start timer" at bounding box center [823, 23] width 53 height 16
click at [847, 23] on span "Start timer" at bounding box center [823, 23] width 53 height 16
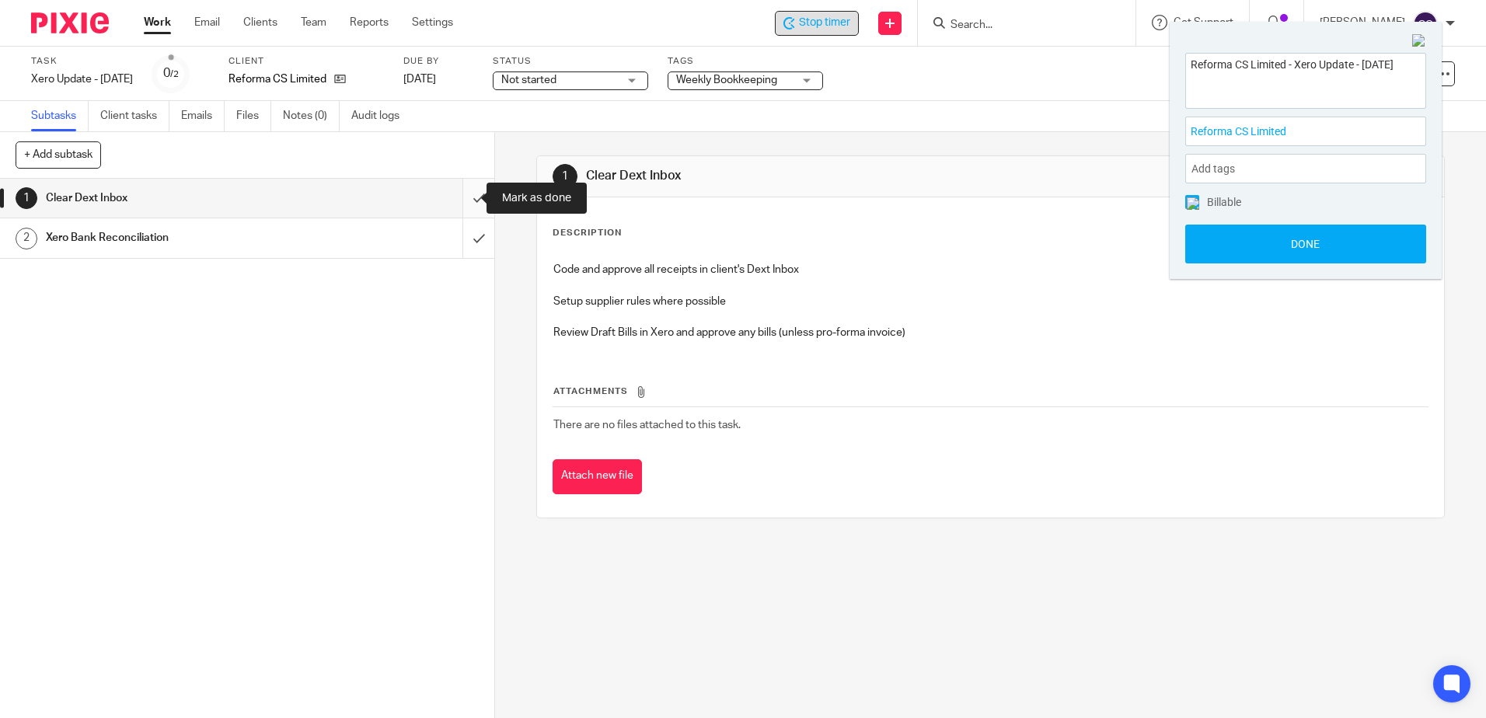
click at [464, 200] on input "submit" at bounding box center [247, 198] width 494 height 39
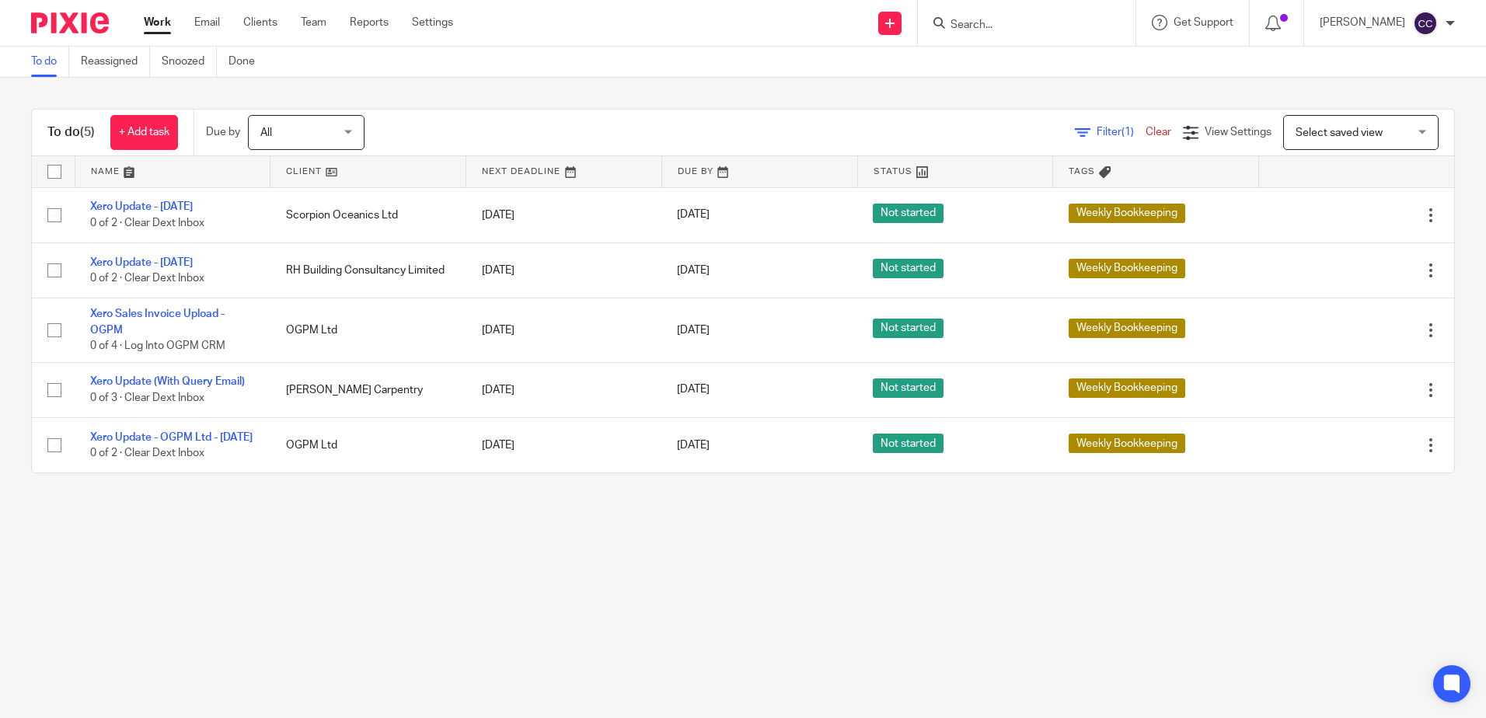
click at [294, 175] on link at bounding box center [367, 171] width 195 height 31
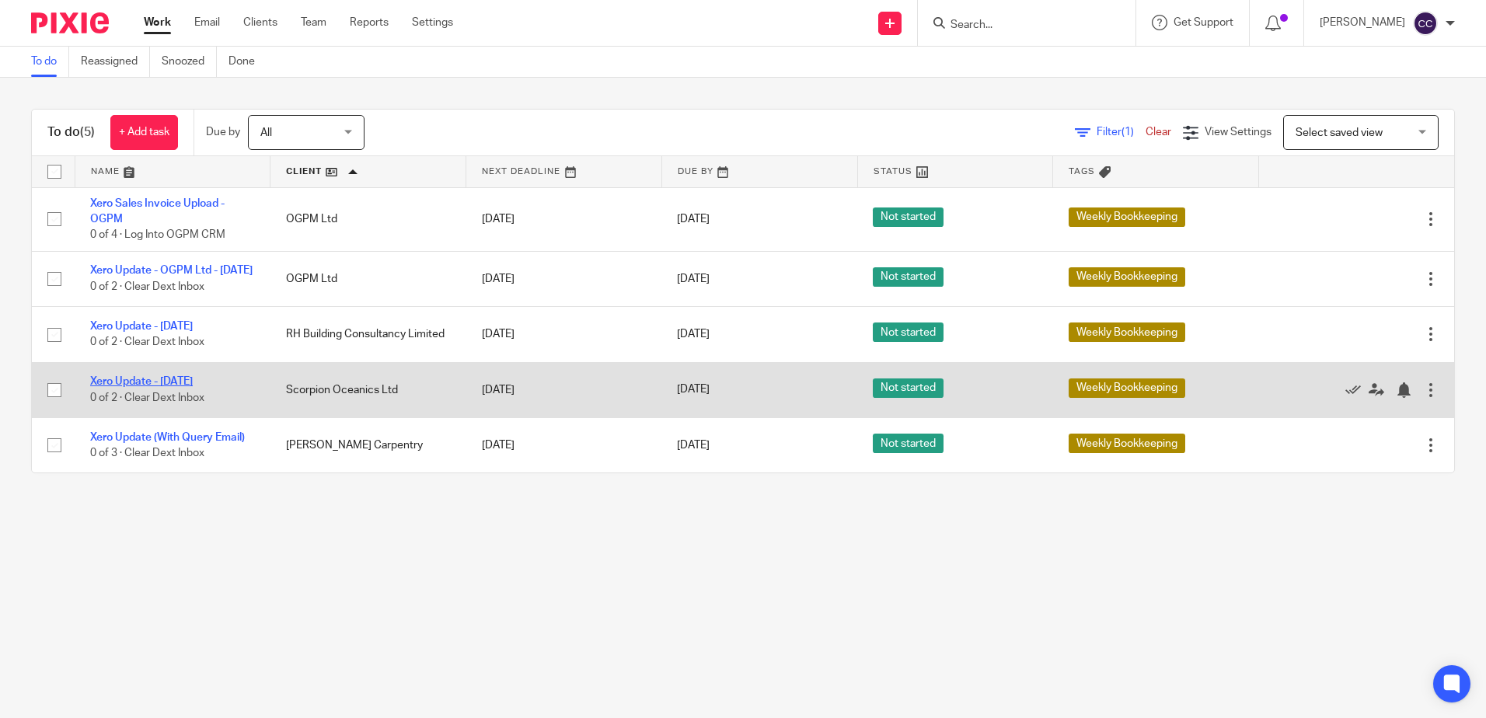
click at [183, 387] on link "Xero Update - [DATE]" at bounding box center [141, 381] width 103 height 11
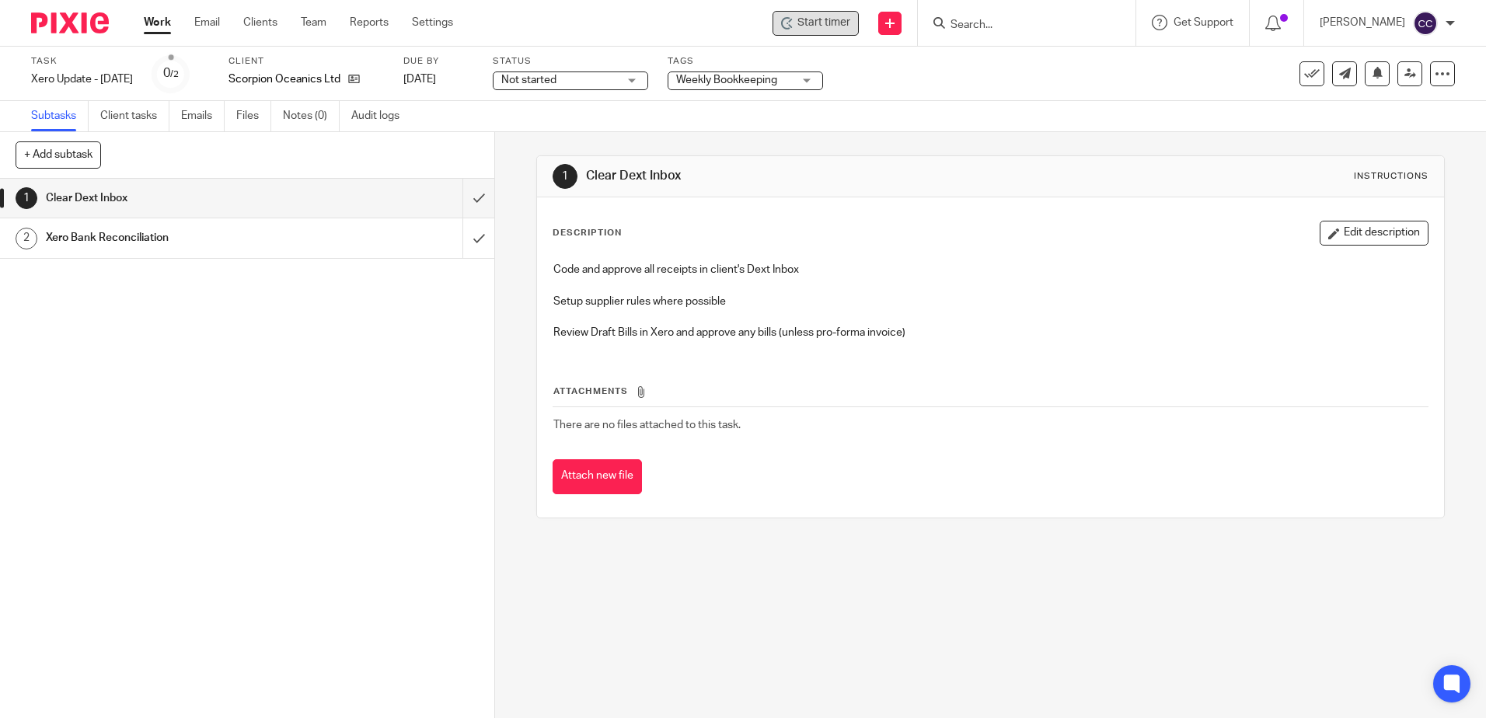
click at [846, 25] on span "Start timer" at bounding box center [823, 23] width 53 height 16
click at [839, 24] on span "Start timer" at bounding box center [823, 23] width 53 height 16
